Goal: Task Accomplishment & Management: Manage account settings

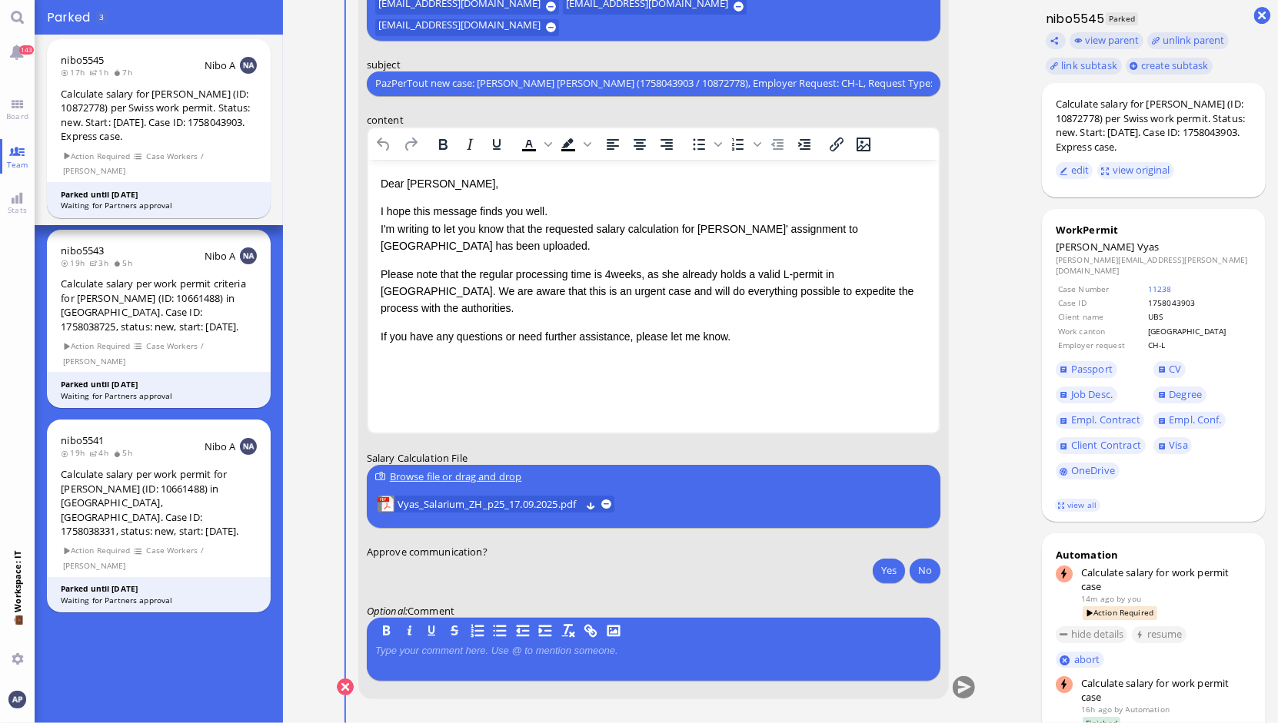
click at [608, 274] on p "Please note that the regular processing time is 4weeks, as she already holds a …" at bounding box center [653, 291] width 546 height 52
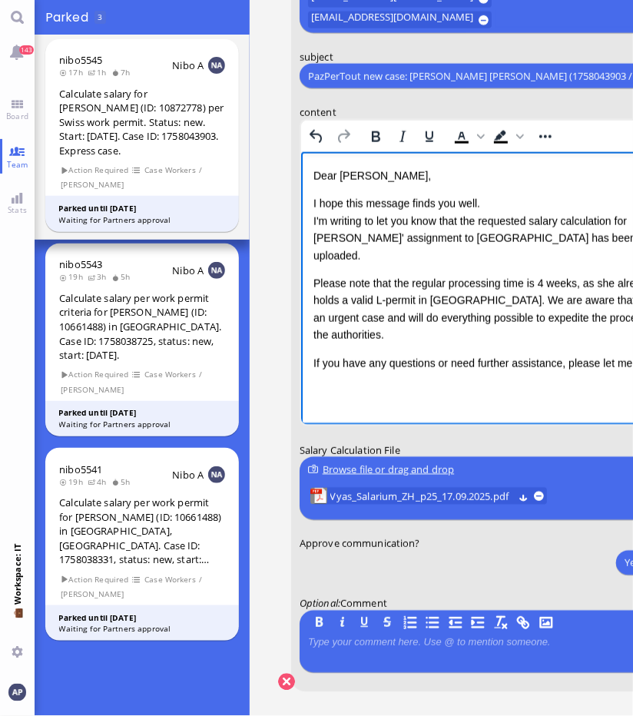
click at [281, 550] on conversation-line "You to [PERSON_NAME][EMAIL_ADDRESS][DOMAIN_NAME] [DOMAIN_NAME][EMAIL_ADDRESS][D…" at bounding box center [495, 253] width 450 height 918
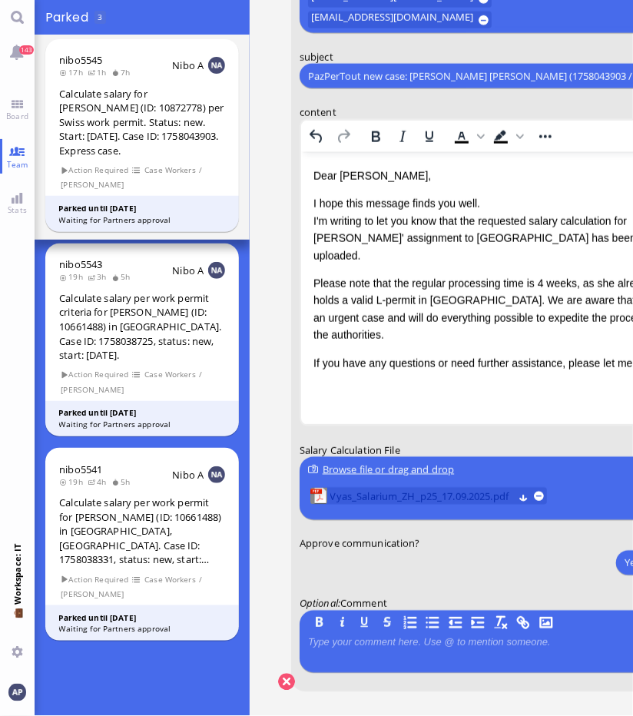
click at [375, 495] on span "Vyas_Salarium_ZH_p25_17.09.2025.pdf" at bounding box center [422, 497] width 183 height 17
click at [616, 565] on button "Yes" at bounding box center [632, 563] width 32 height 25
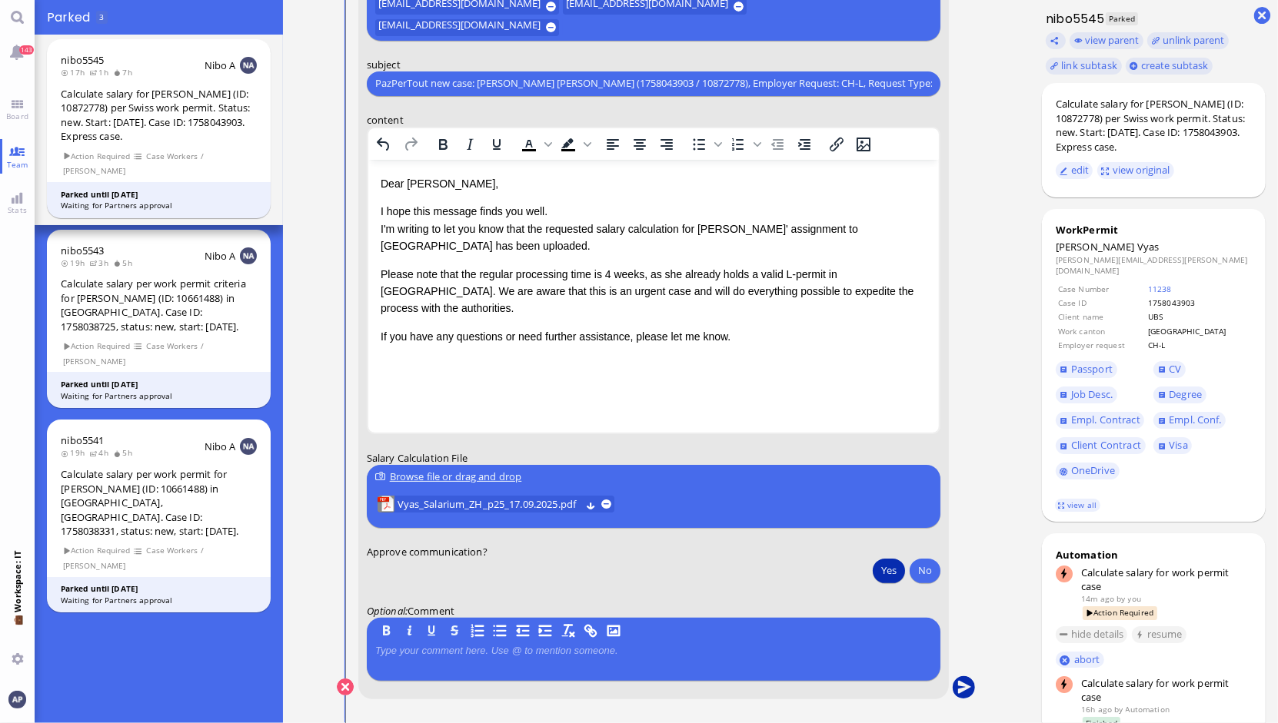
click at [952, 684] on button "submit" at bounding box center [963, 687] width 23 height 23
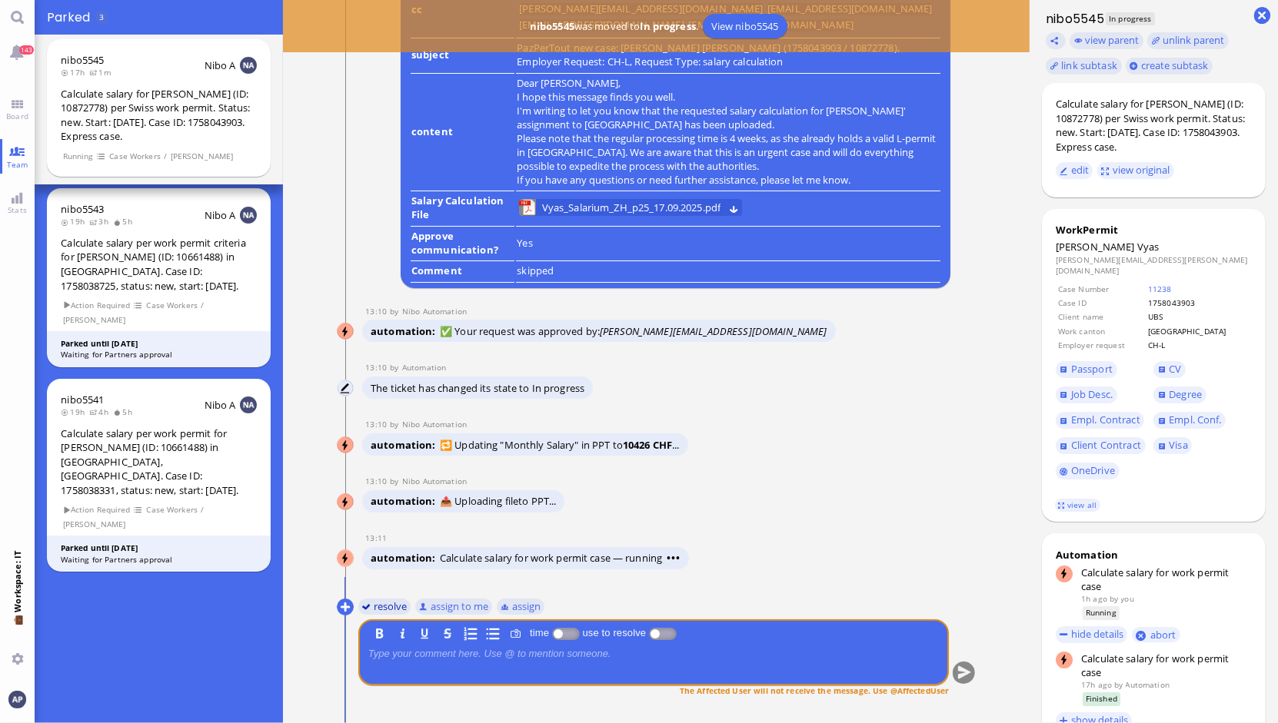
click at [358, 601] on button "resolve" at bounding box center [383, 606] width 53 height 17
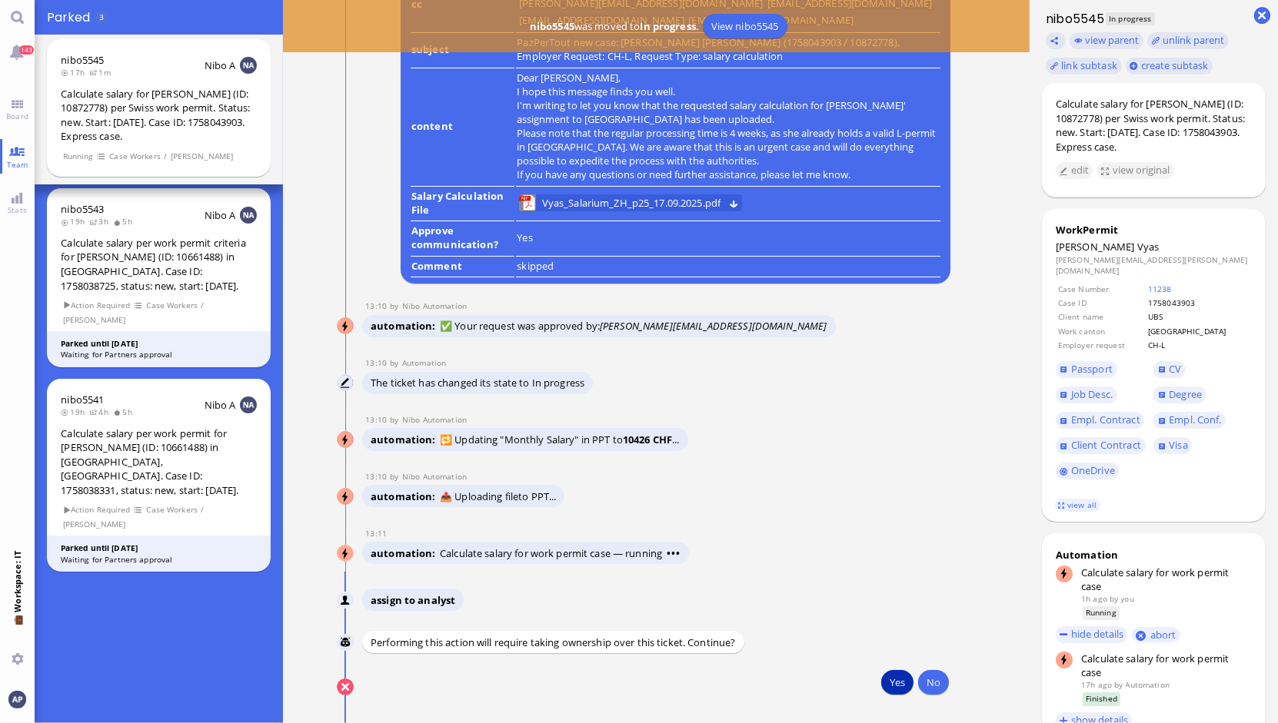
click at [881, 678] on button "Yes" at bounding box center [897, 682] width 32 height 25
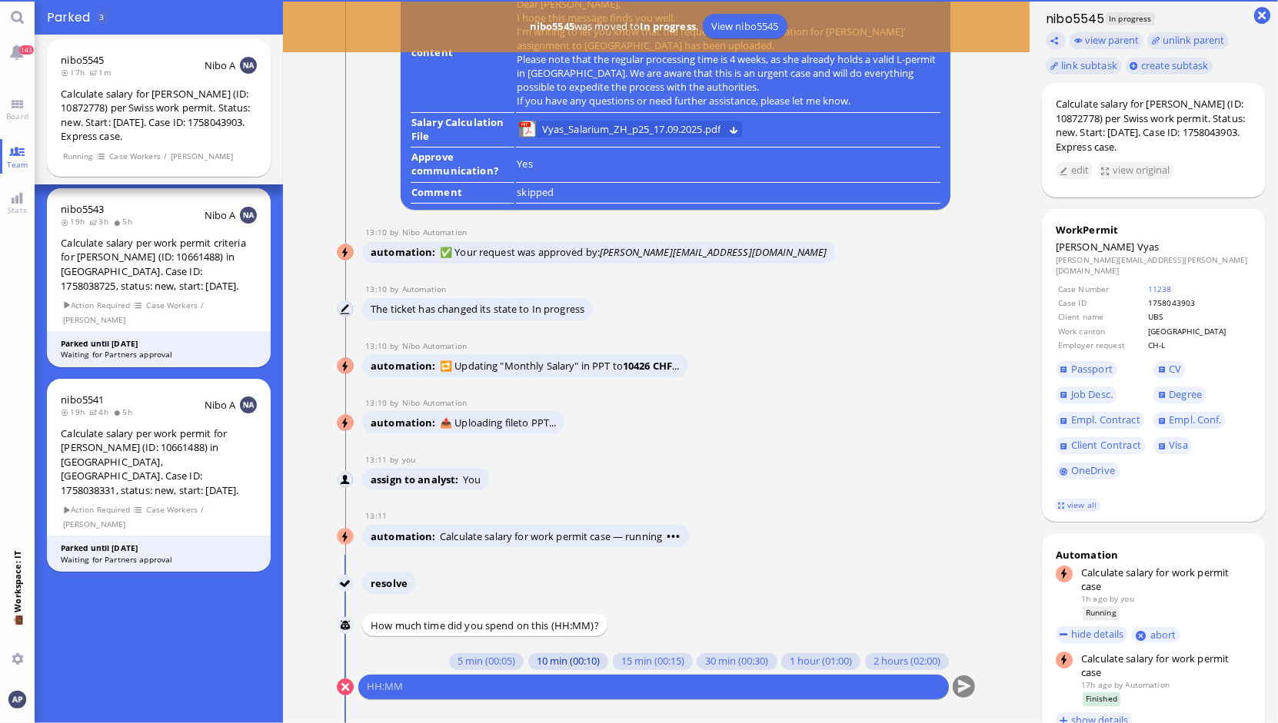
click at [534, 661] on button "10 min (00:10)" at bounding box center [567, 661] width 80 height 17
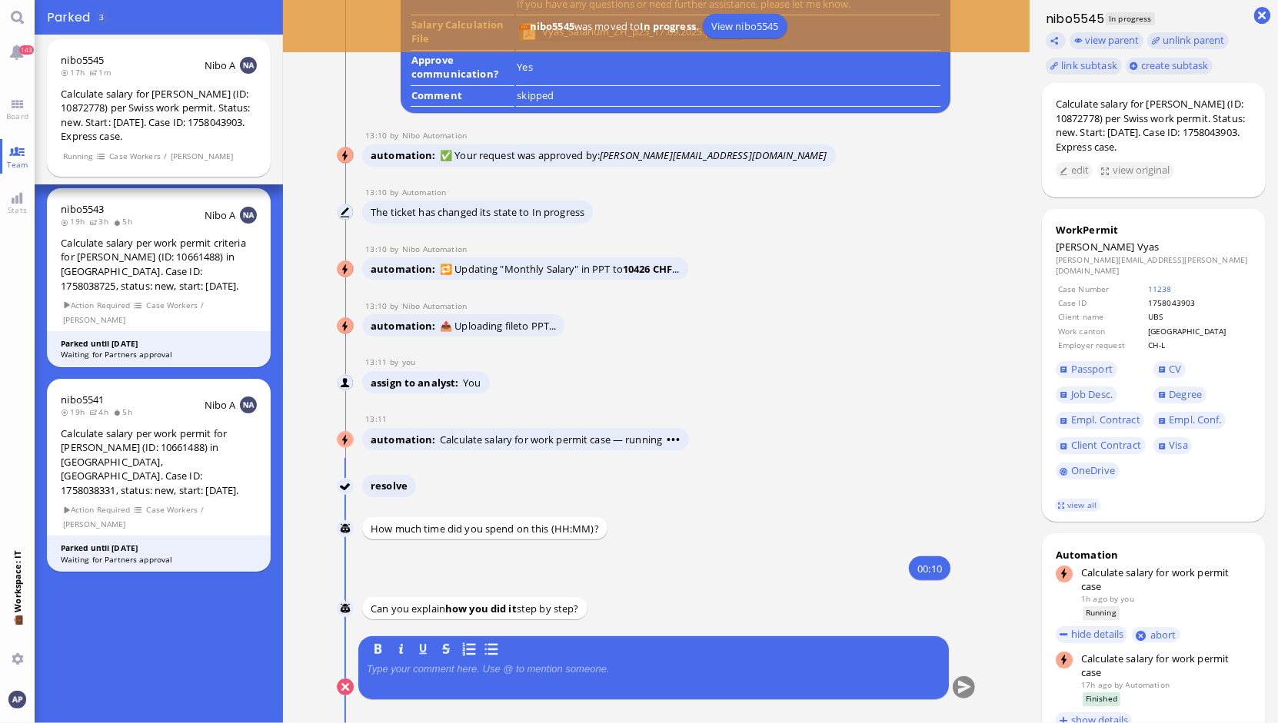
click at [502, 676] on div at bounding box center [653, 679] width 573 height 32
click at [487, 670] on p at bounding box center [653, 669] width 573 height 12
click at [964, 682] on button "submit" at bounding box center [963, 687] width 23 height 23
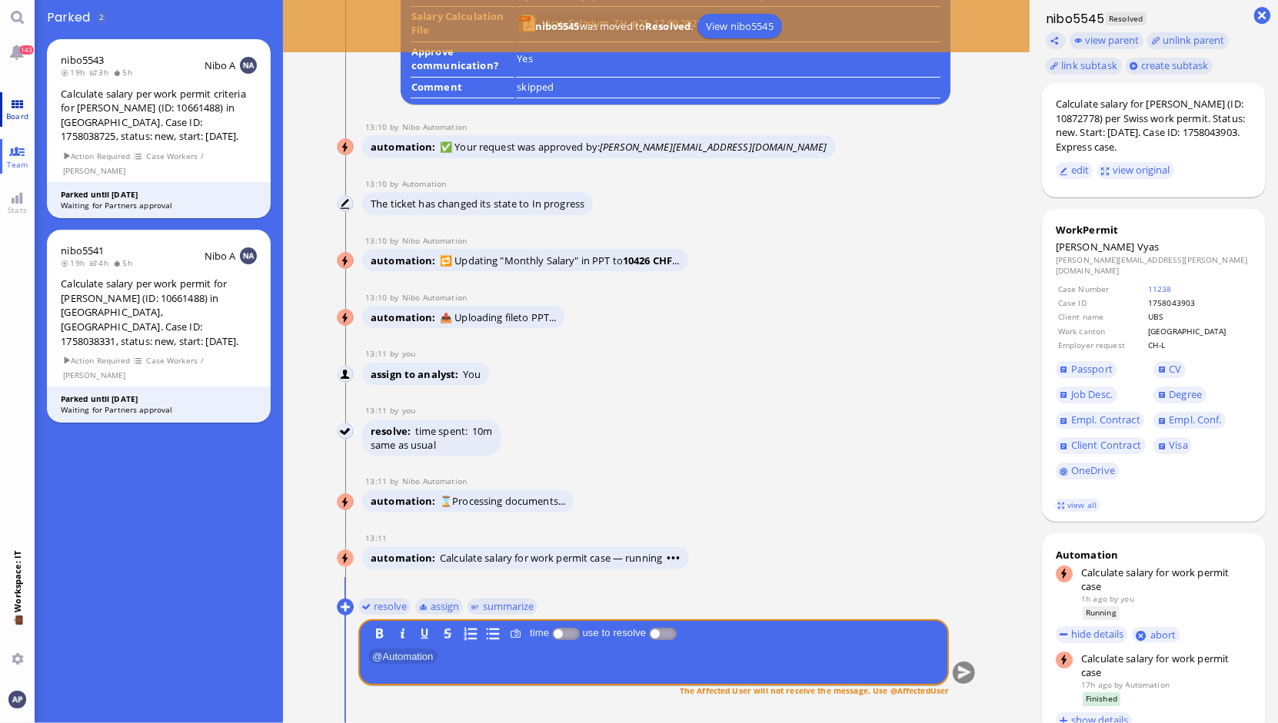
click at [19, 108] on link "Board" at bounding box center [17, 109] width 35 height 35
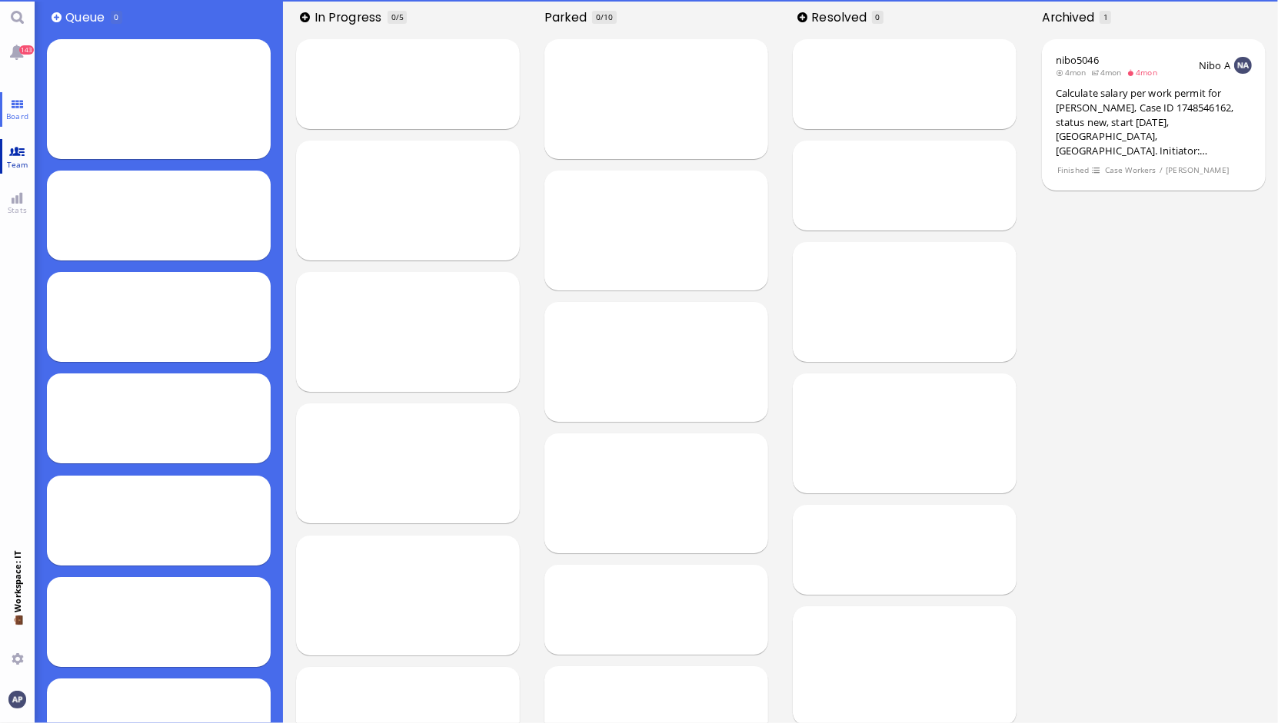
click at [15, 160] on span "Team" at bounding box center [17, 164] width 29 height 11
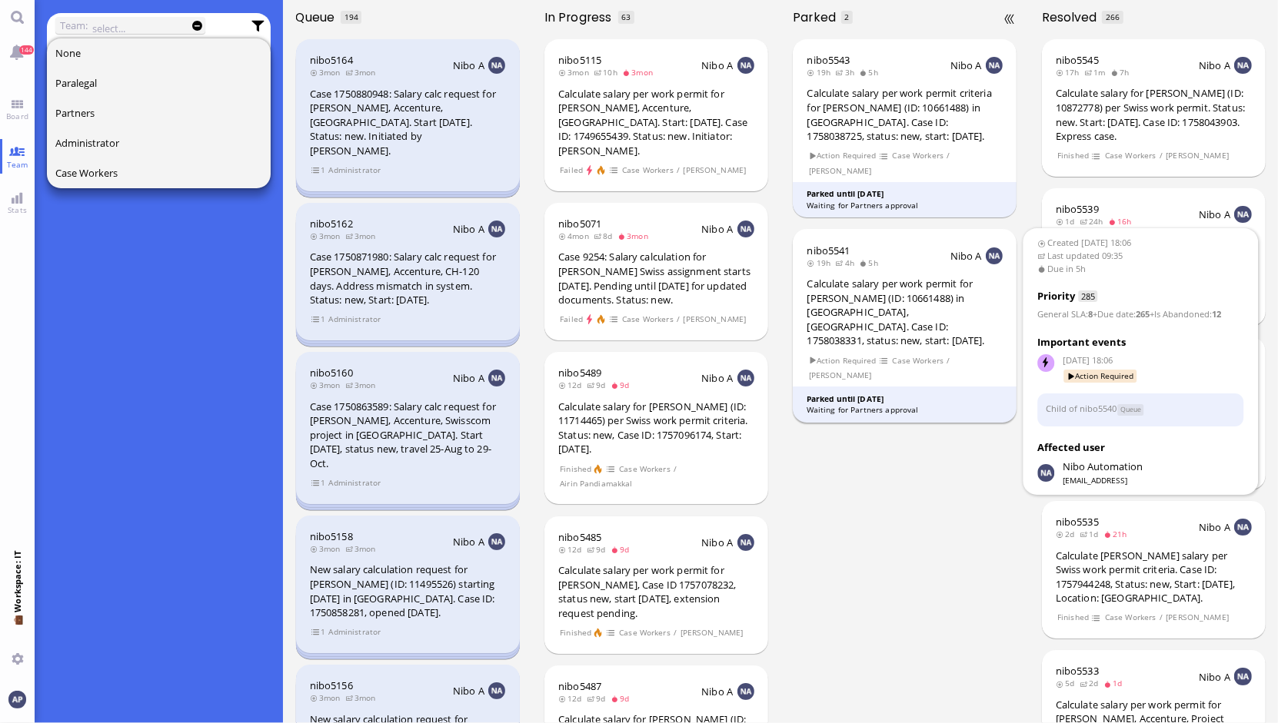
click at [892, 301] on div "Calculate salary per work permit for [PERSON_NAME] (ID: 10661488) in [GEOGRAPHI…" at bounding box center [905, 312] width 196 height 71
